Goal: Task Accomplishment & Management: Manage account settings

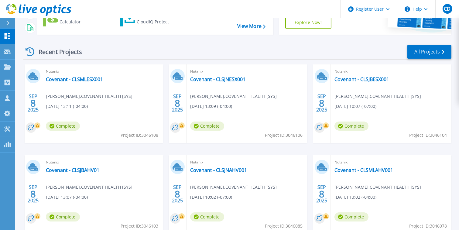
scroll to position [34, 0]
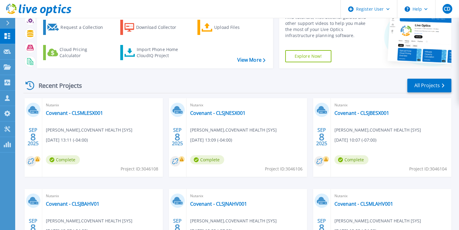
click at [141, 66] on div "Start a New Project Request a Collection Download Collector Upload Files Cloud …" at bounding box center [155, 33] width 236 height 69
click at [135, 80] on div "Recent Projects All Projects" at bounding box center [237, 85] width 428 height 15
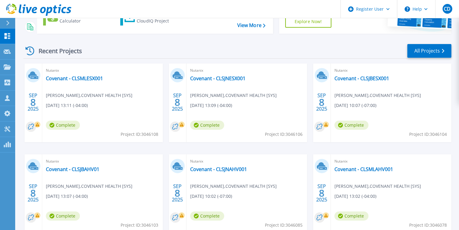
scroll to position [107, 0]
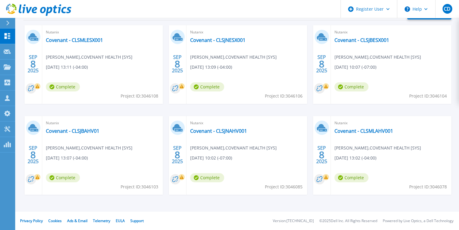
click at [289, 107] on div "[DATE] Nutanix Covenant - CLSMLESX001 [PERSON_NAME] , COVENANT HEALTH [SYS] [DA…" at bounding box center [235, 116] width 433 height 182
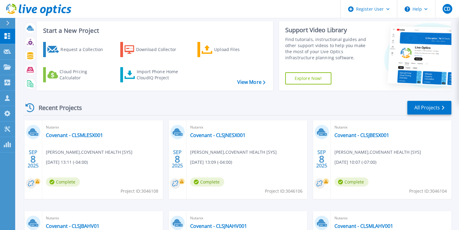
scroll to position [0, 0]
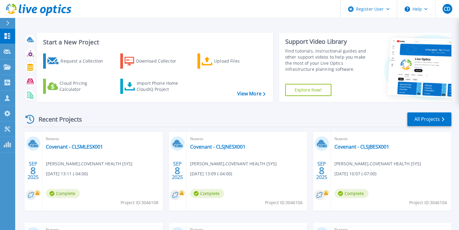
click at [100, 120] on div "Recent Projects All Projects" at bounding box center [237, 119] width 428 height 15
click at [19, 99] on p "Customers" at bounding box center [27, 99] width 22 height 16
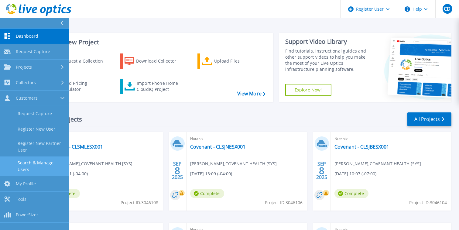
click at [43, 162] on link "Search & Manage Users" at bounding box center [34, 165] width 69 height 19
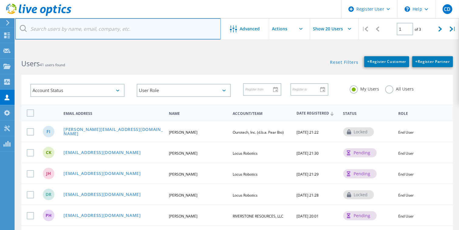
click at [106, 36] on input "text" at bounding box center [118, 28] width 206 height 21
paste input "gvellian@covh.org"
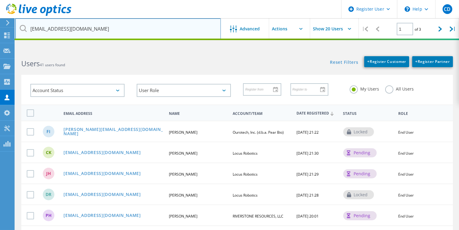
type input "gvellian@covh.org"
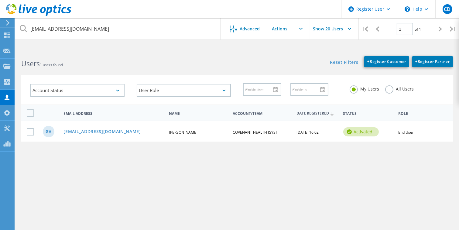
drag, startPoint x: 102, startPoint y: 169, endPoint x: 96, endPoint y: 159, distance: 11.6
click at [101, 167] on div "gvellian@covh.org Advanced Show 20 Users | 1 of 1 | Email Address First Name La…" at bounding box center [237, 142] width 444 height 184
click at [86, 129] on link "gvellian@covh.org" at bounding box center [101, 131] width 77 height 5
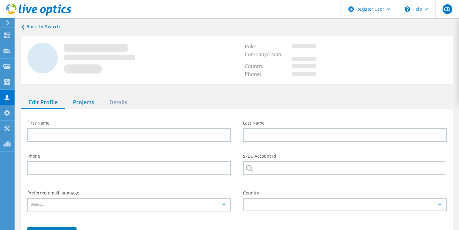
type input "Gunasekar"
type input "Vellian"
type input "COVENANT HEALTH [SYS]"
type input "English"
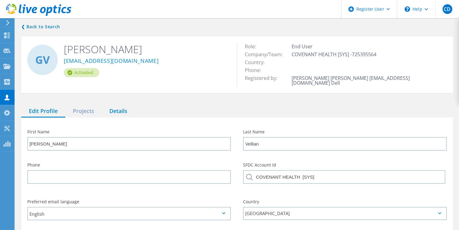
click at [120, 107] on div "Details" at bounding box center [118, 111] width 33 height 12
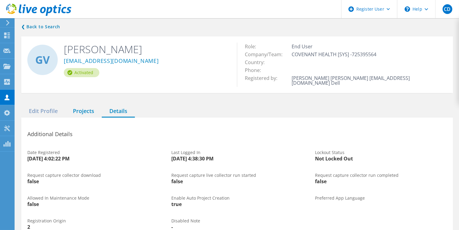
click at [82, 105] on div "Projects" at bounding box center [83, 111] width 36 height 12
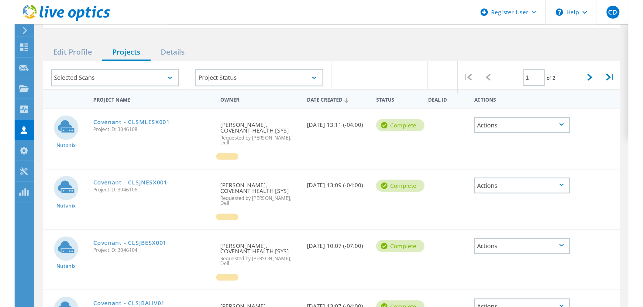
scroll to position [52, 0]
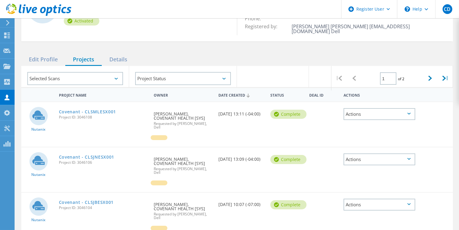
click at [262, 66] on div at bounding box center [273, 76] width 72 height 21
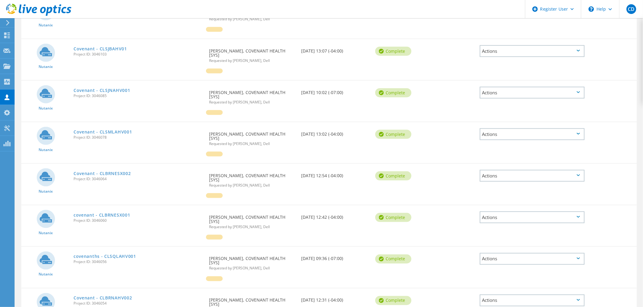
scroll to position [202, 0]
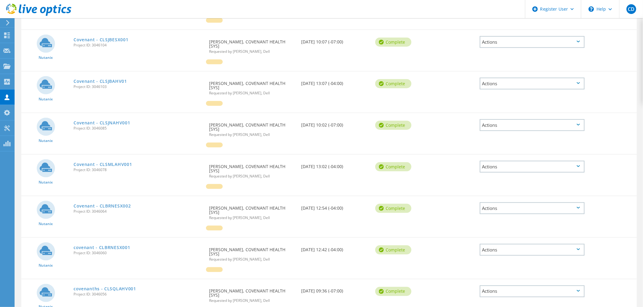
click at [464, 167] on div "Actions" at bounding box center [532, 167] width 105 height 12
click at [464, 141] on div "Nutanix Covenant - CLSJNAHV001 Project ID: 3046085 Requested By Gunasekar Velli…" at bounding box center [328, 133] width 615 height 41
click at [451, 143] on div "Nutanix Covenant - CLSJNAHV001 Project ID: 3046085 Requested By Gunasekar Velli…" at bounding box center [328, 133] width 615 height 41
drag, startPoint x: 451, startPoint y: 143, endPoint x: 451, endPoint y: 153, distance: 9.4
click at [451, 153] on div "Nutanix Covenant - CLSMLESX001 Project ID: 3046108 Requested By Gunasekar Velli…" at bounding box center [328, 154] width 615 height 416
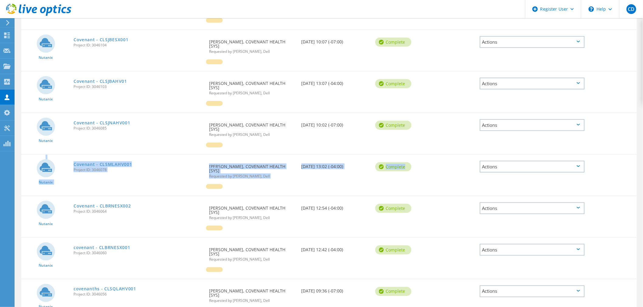
click at [451, 155] on div "Deal Id" at bounding box center [451, 162] width 49 height 14
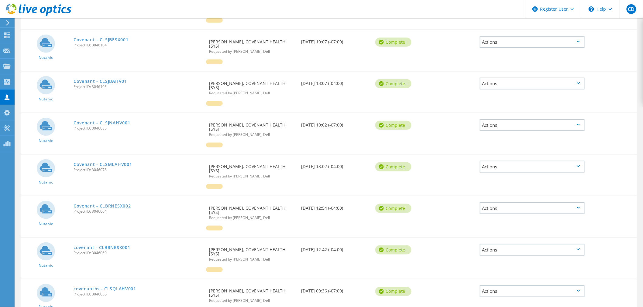
click at [447, 143] on div "Nutanix Covenant - CLSJNAHV001 Project ID: 3046085 Requested By Gunasekar Velli…" at bounding box center [328, 133] width 615 height 41
click at [442, 173] on div "Nutanix Covenant - CLSMLAHV001 Project ID: 3046078 Requested By Gunasekar Velli…" at bounding box center [328, 175] width 615 height 41
click at [435, 157] on div "Deal Id" at bounding box center [451, 162] width 49 height 14
drag, startPoint x: 187, startPoint y: 157, endPoint x: 351, endPoint y: 187, distance: 167.7
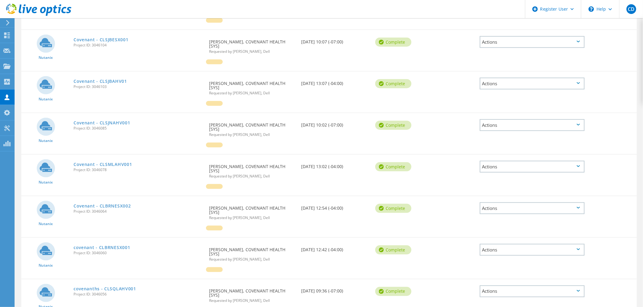
click at [296, 182] on div "Nutanix Covenant - CLSMLAHV001 Project ID: 3046078 Requested By Gunasekar Velli…" at bounding box center [328, 175] width 615 height 41
click at [351, 187] on div "Nutanix Covenant - CLSMLAHV001 Project ID: 3046078 Requested By Gunasekar Velli…" at bounding box center [328, 175] width 615 height 41
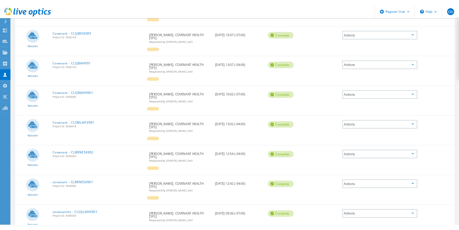
scroll to position [202, 0]
